Goal: Information Seeking & Learning: Learn about a topic

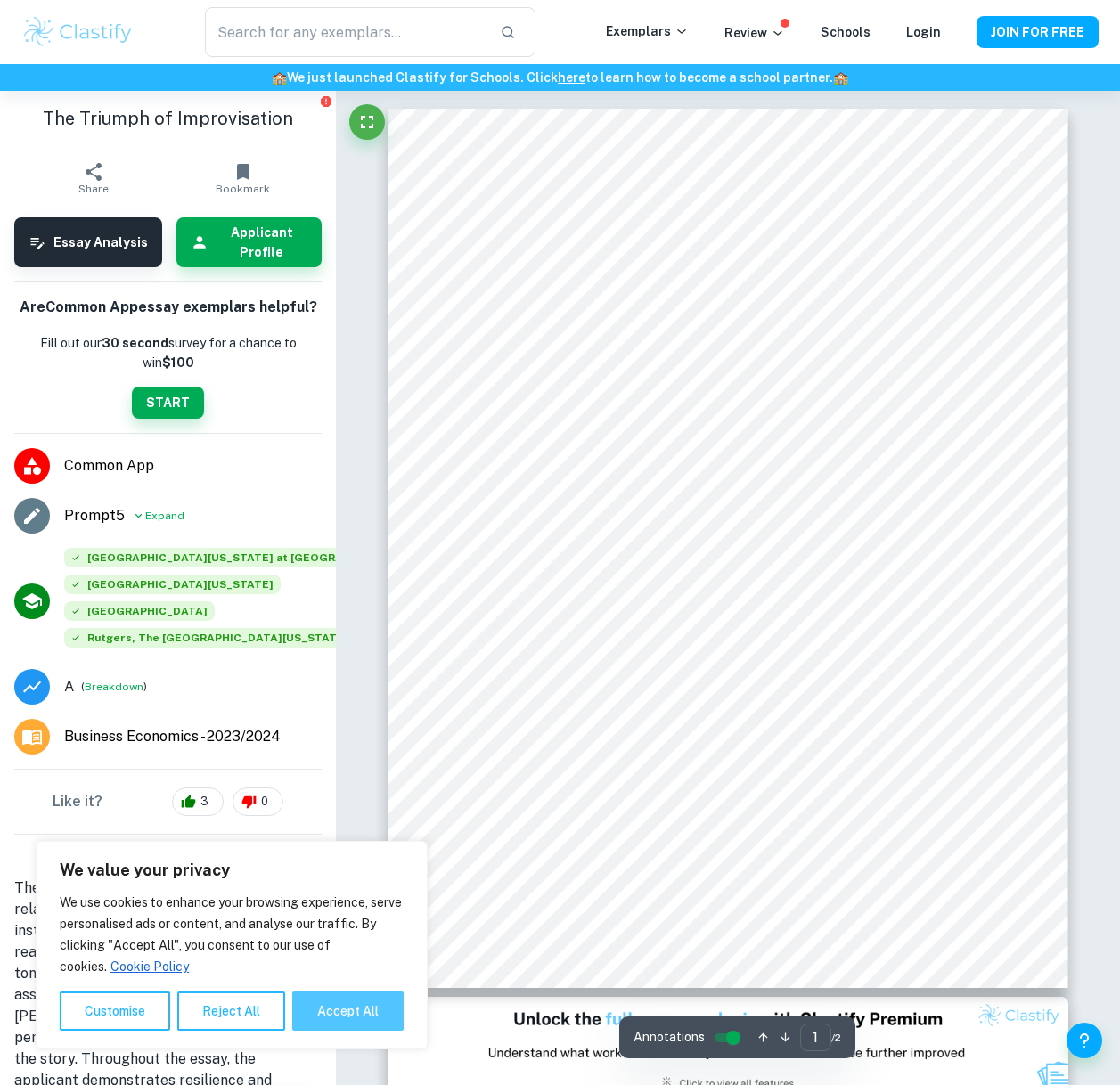
click at [349, 1018] on button "Accept All" at bounding box center [347, 1010] width 111 height 39
checkbox input "true"
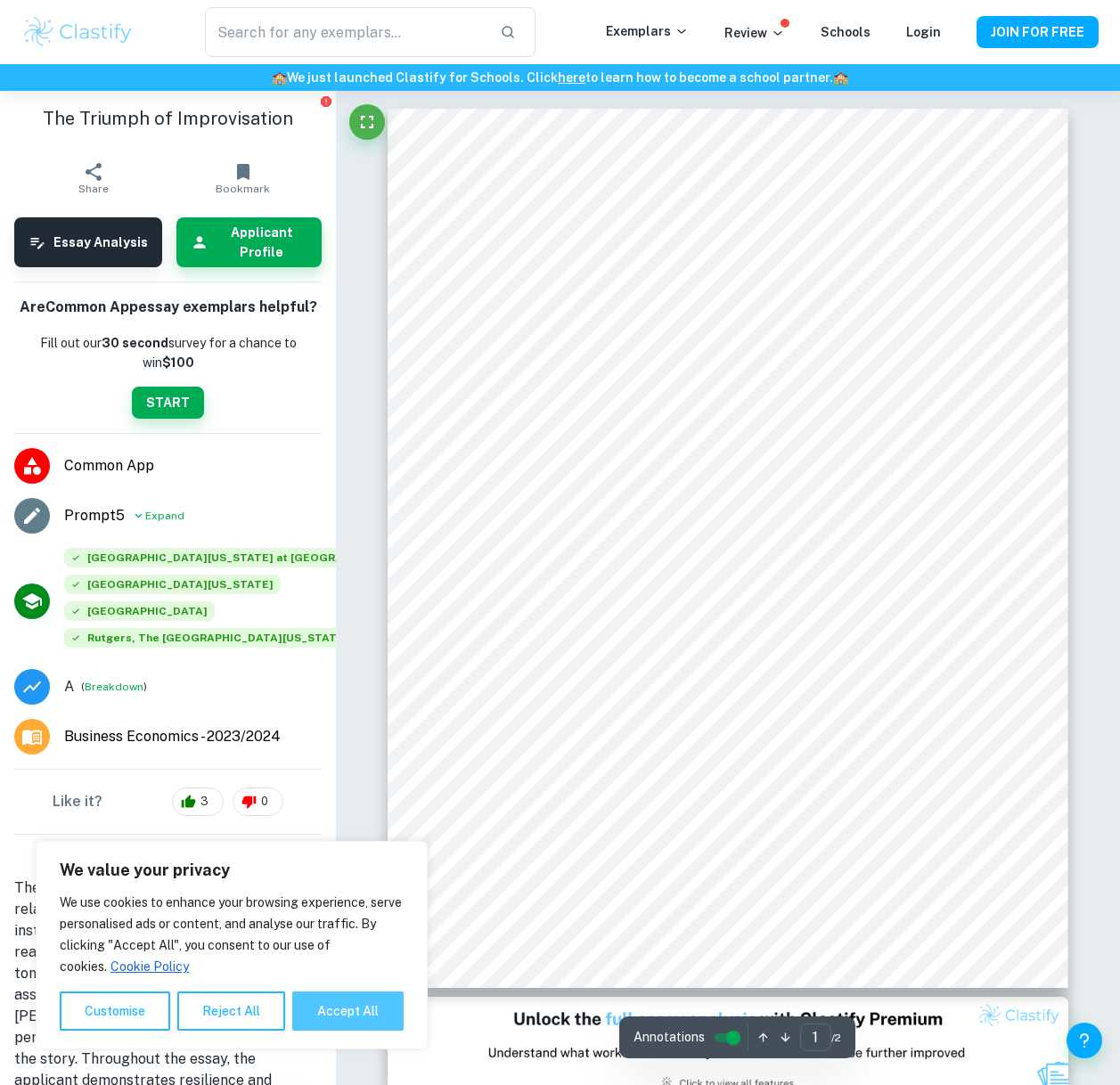
checkbox input "true"
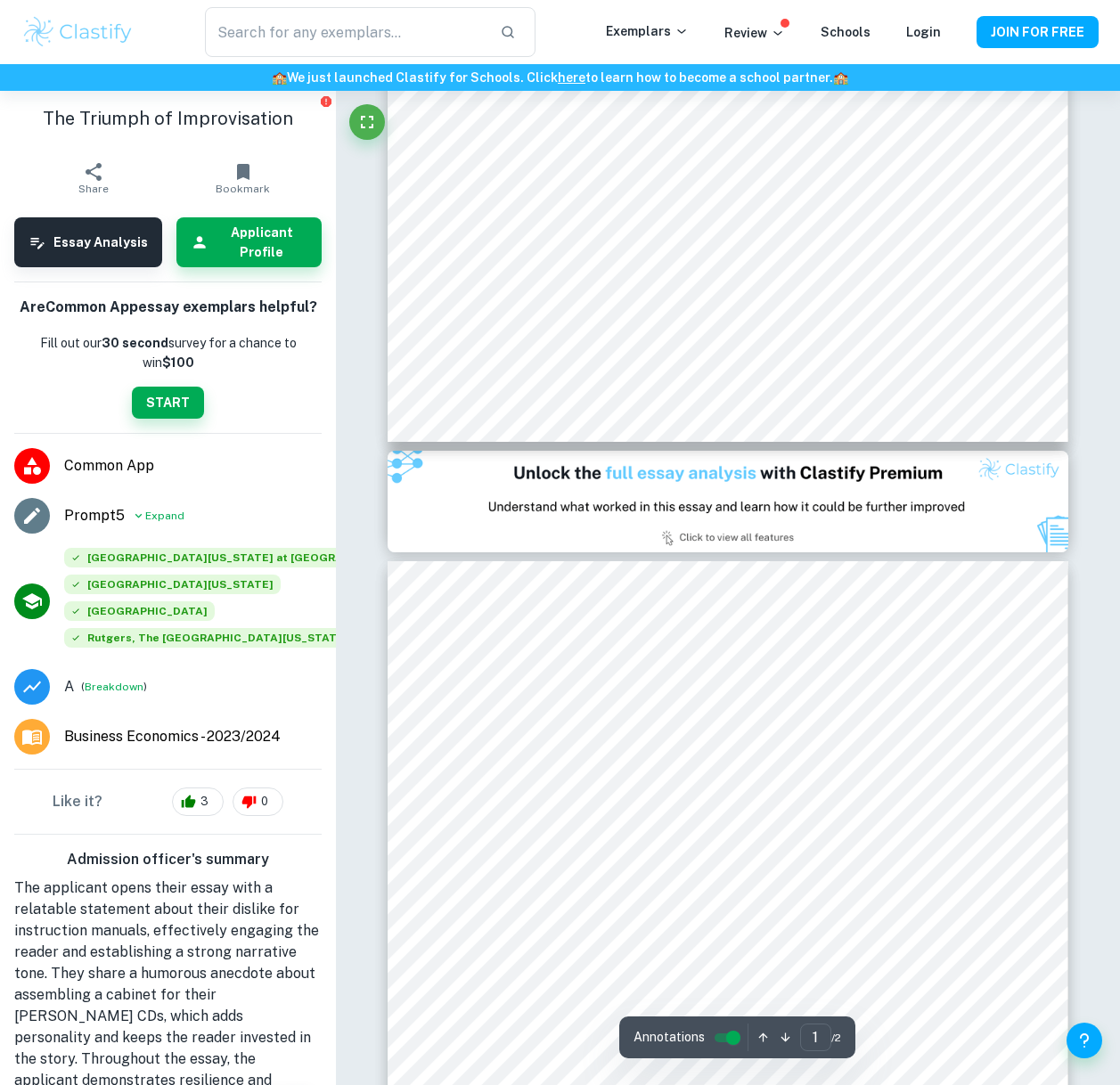
type input "2"
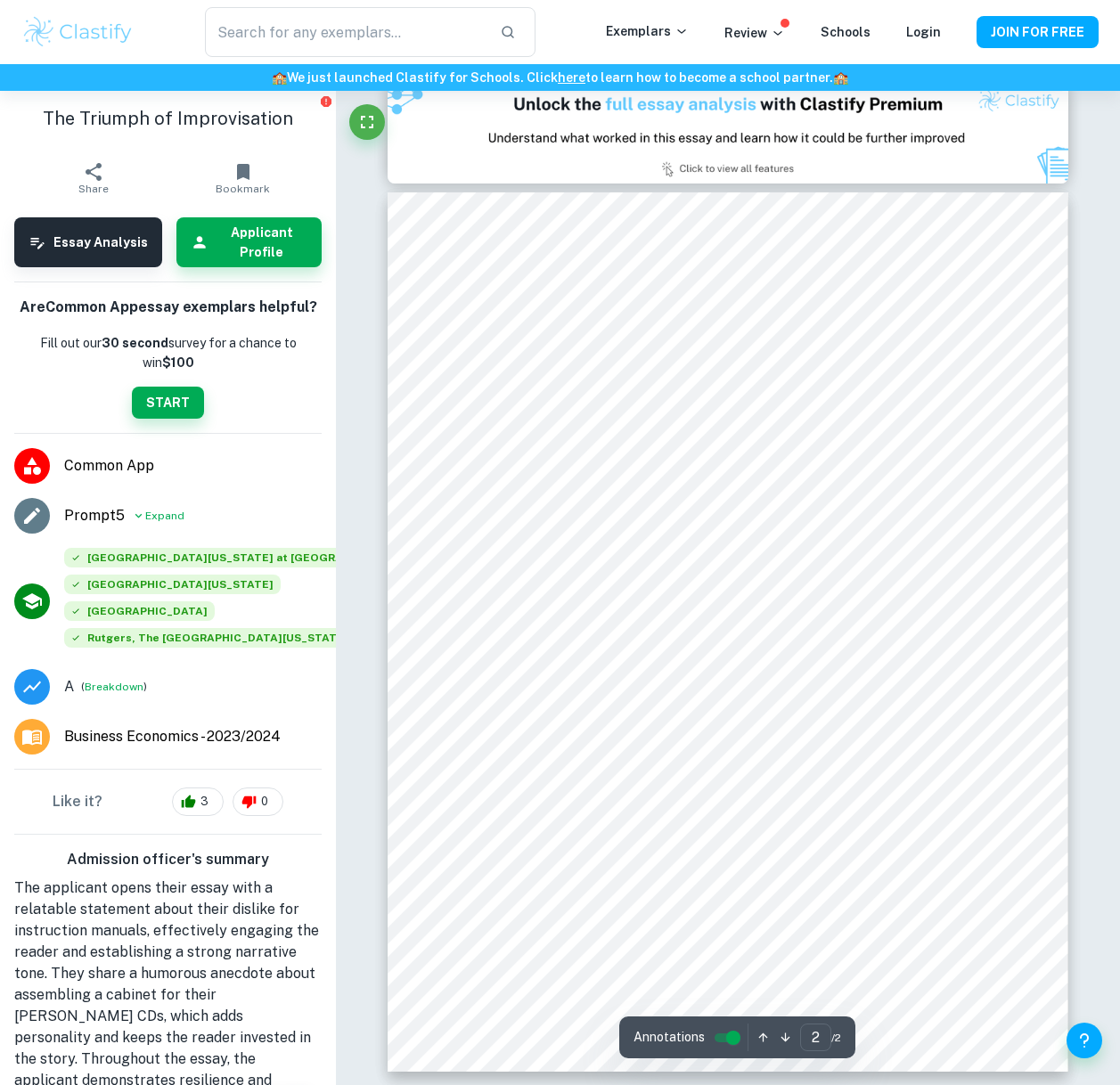
scroll to position [919, 0]
